Goal: Download file/media

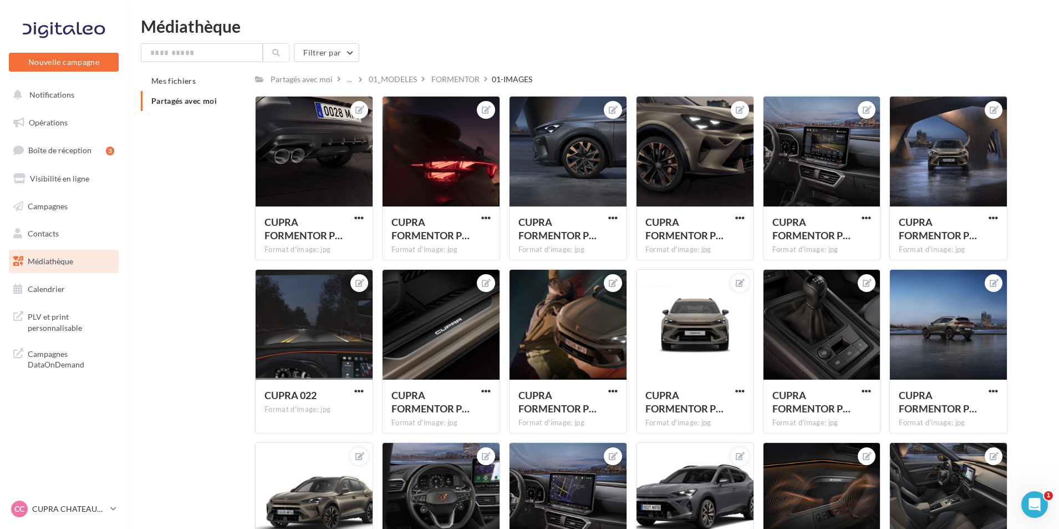
click at [203, 99] on span "Partagés avec moi" at bounding box center [183, 100] width 65 height 9
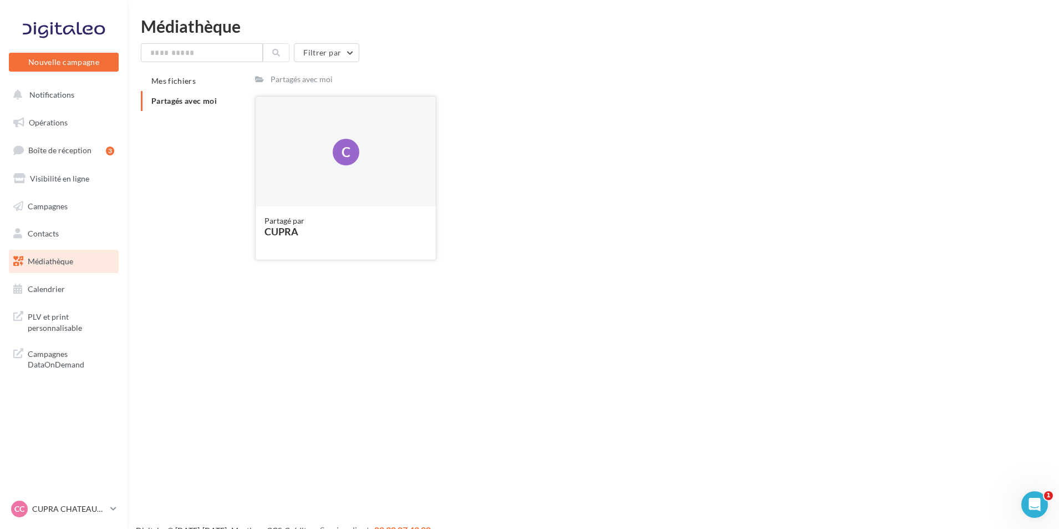
click at [350, 199] on div "C" at bounding box center [346, 152] width 180 height 111
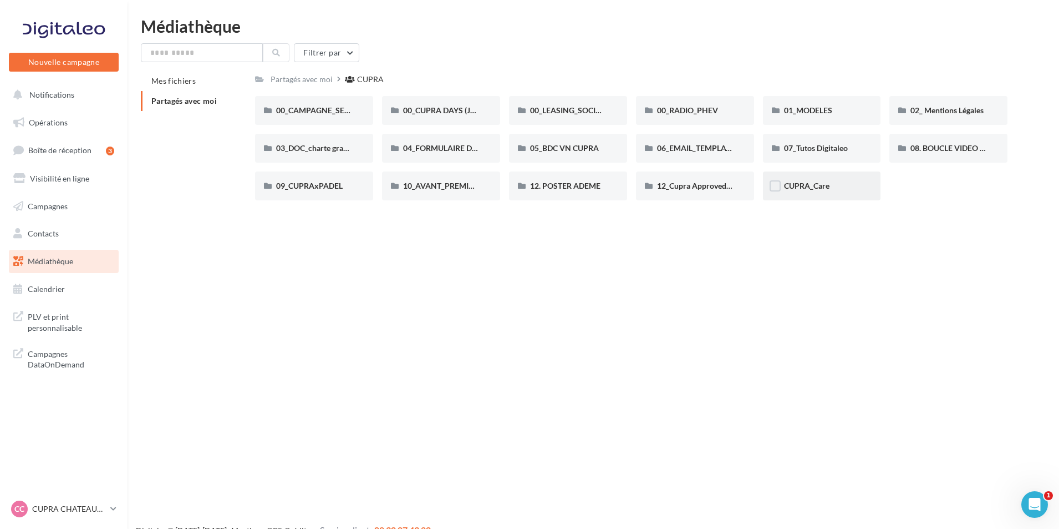
click at [813, 191] on div "CUPRA_Care" at bounding box center [822, 185] width 76 height 11
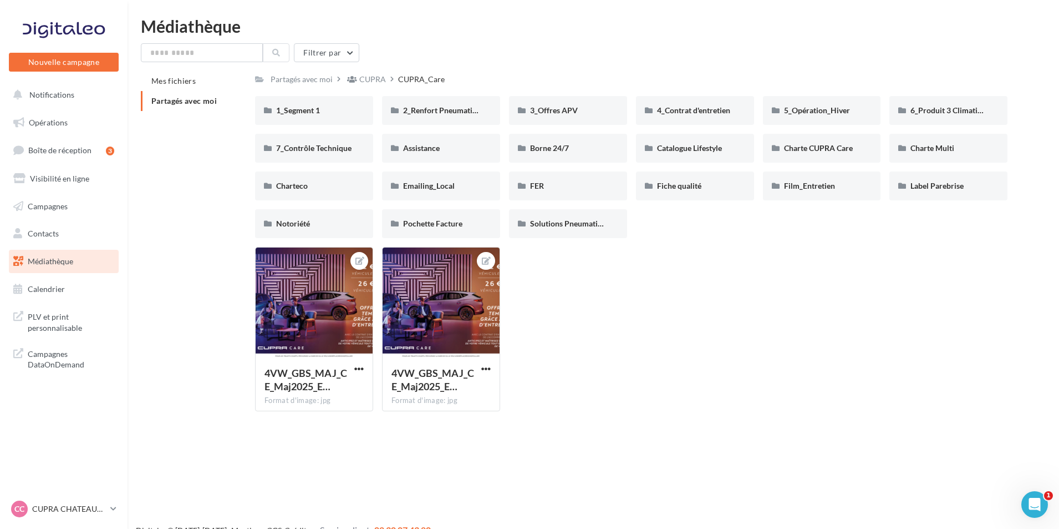
scroll to position [18, 0]
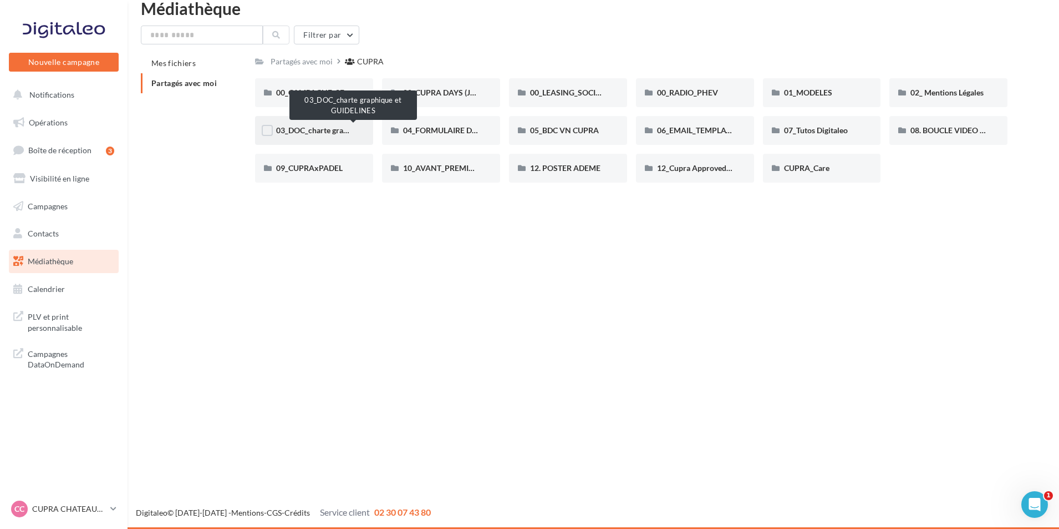
click at [333, 133] on span "03_DOC_charte graphique et GUIDELINES" at bounding box center [348, 129] width 145 height 9
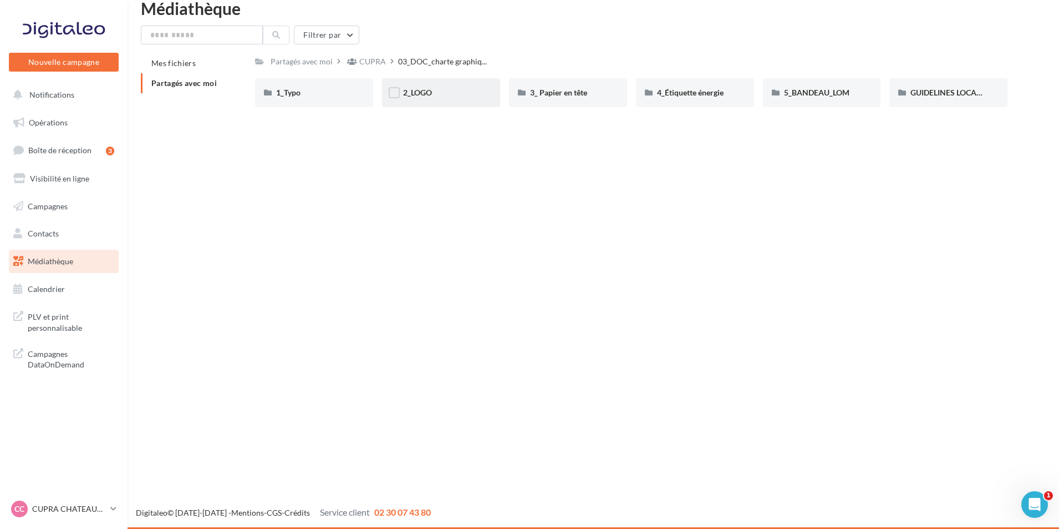
click at [450, 90] on div "2_LOGO" at bounding box center [441, 92] width 76 height 11
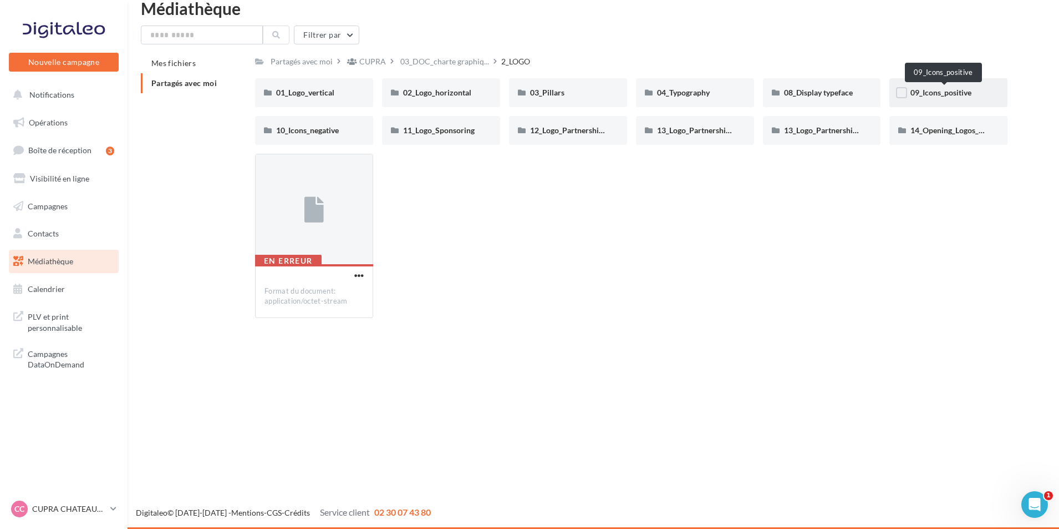
click at [937, 92] on span "09_Icons_positive" at bounding box center [941, 92] width 61 height 9
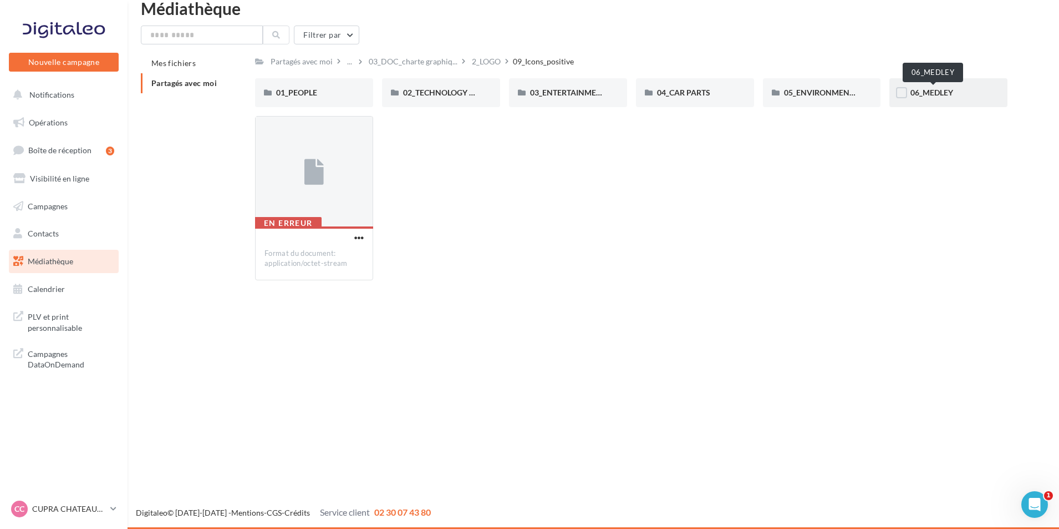
click at [936, 92] on span "06_MEDLEY" at bounding box center [932, 92] width 43 height 9
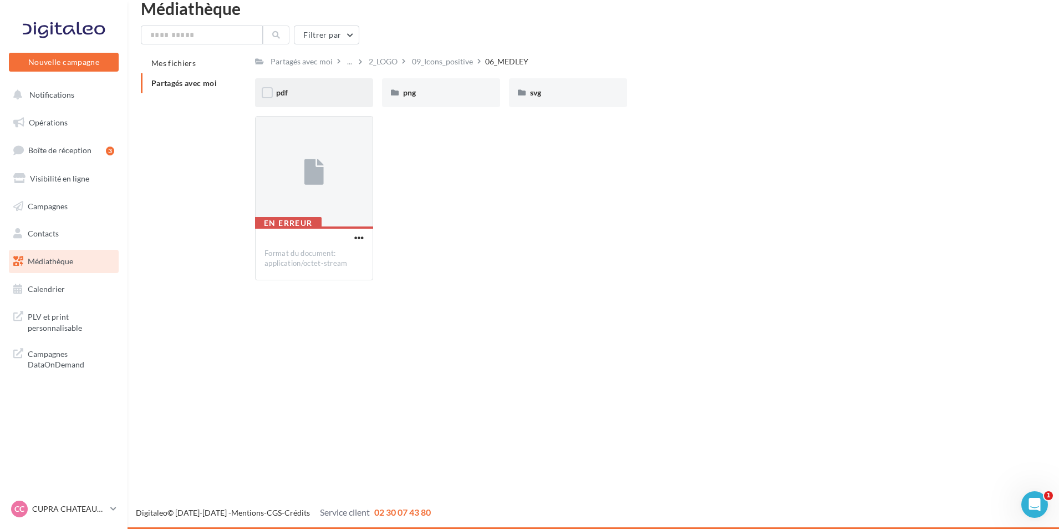
click at [324, 91] on div "pdf" at bounding box center [314, 92] width 76 height 11
click at [444, 103] on div "png" at bounding box center [441, 92] width 118 height 29
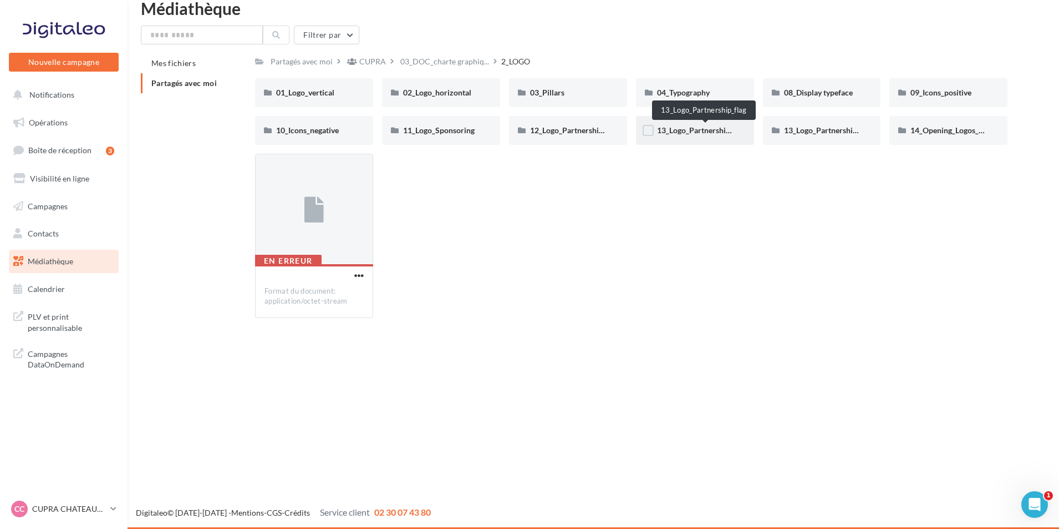
click at [717, 130] on span "13_Logo_Partnership_flag" at bounding box center [701, 129] width 89 height 9
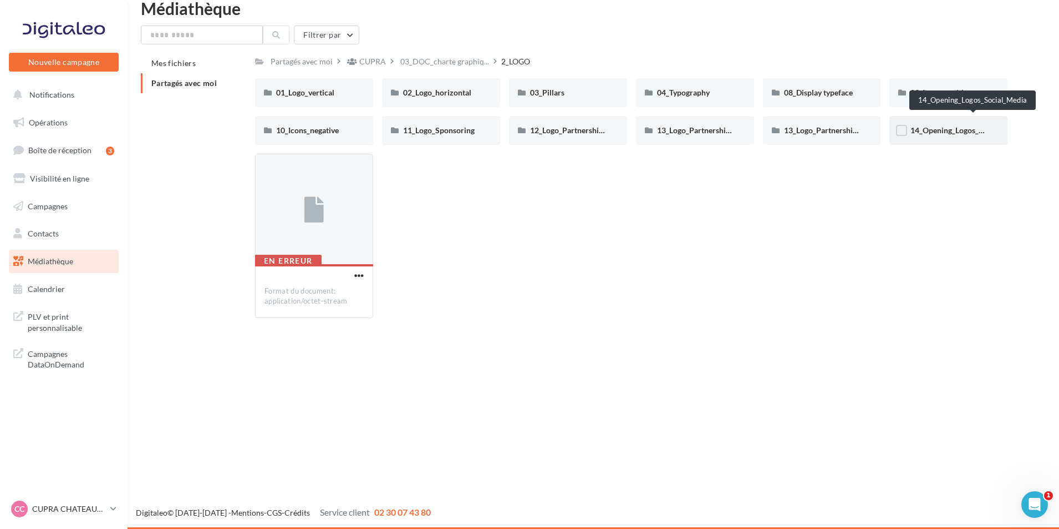
click at [950, 133] on span "14_Opening_Logos_Social_Media" at bounding box center [968, 129] width 114 height 9
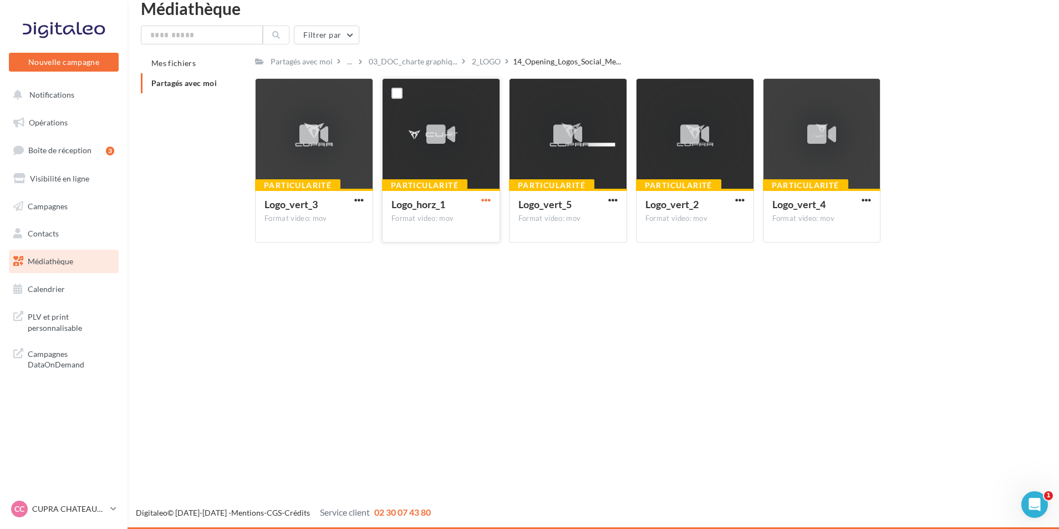
click at [481, 202] on span "button" at bounding box center [485, 199] width 9 height 9
click at [442, 233] on button "Télécharger" at bounding box center [437, 221] width 111 height 29
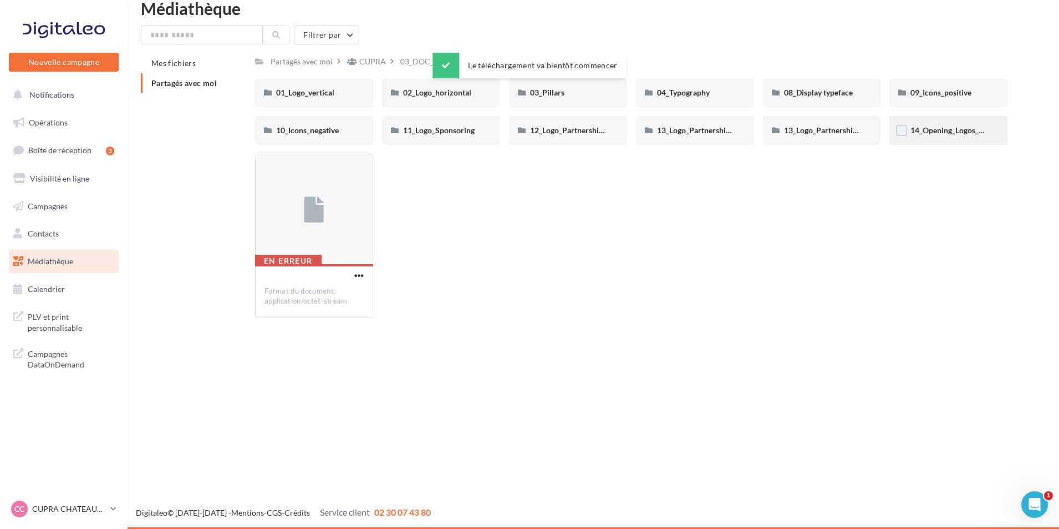
click at [971, 136] on div "14_Opening_Logos_Social_Media" at bounding box center [949, 130] width 76 height 11
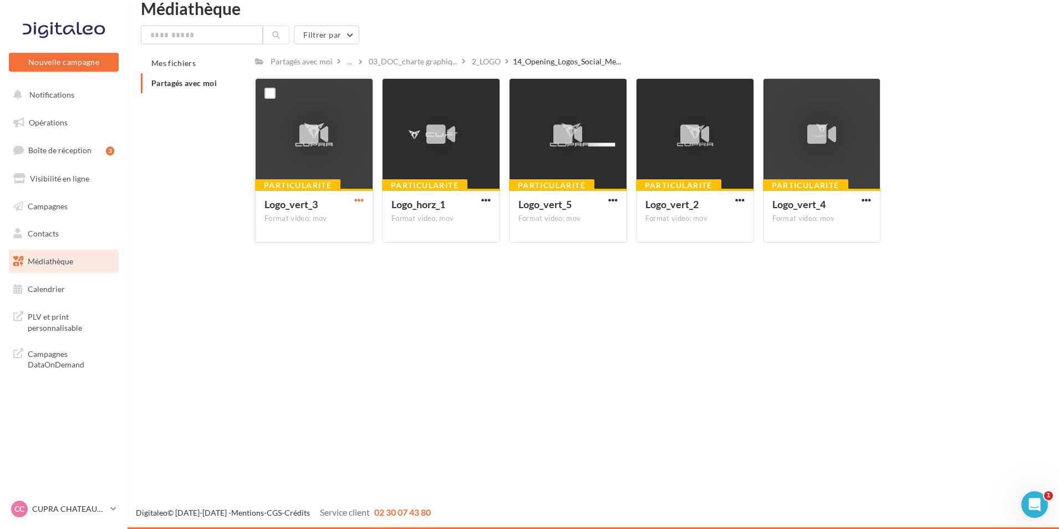
click at [359, 197] on span "button" at bounding box center [358, 199] width 9 height 9
click at [338, 226] on button "Télécharger" at bounding box center [310, 221] width 111 height 29
click at [615, 200] on span "button" at bounding box center [612, 199] width 9 height 9
click at [594, 226] on button "Télécharger" at bounding box center [564, 221] width 111 height 29
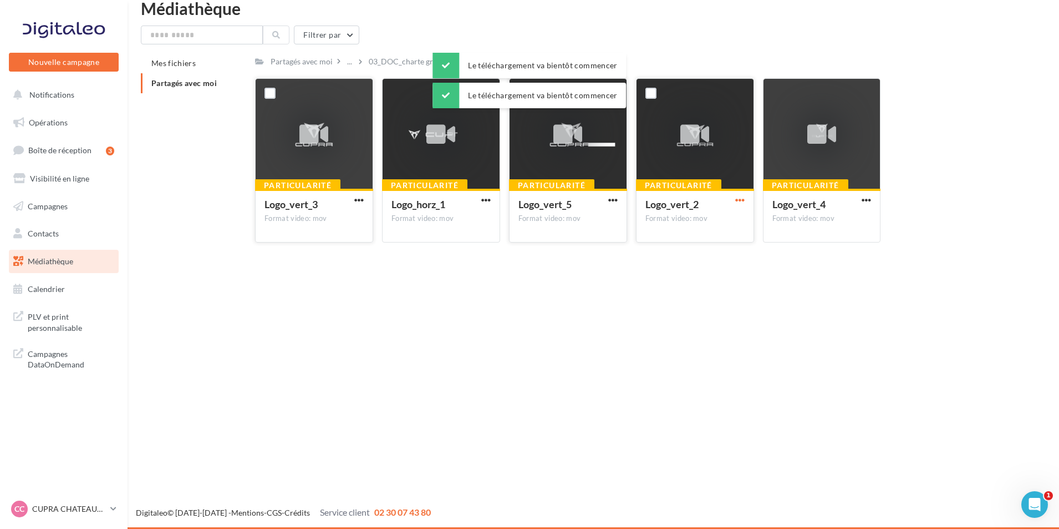
click at [735, 199] on span "button" at bounding box center [739, 199] width 9 height 9
click at [715, 215] on button "Télécharger" at bounding box center [691, 221] width 111 height 29
click at [865, 199] on span "button" at bounding box center [866, 199] width 9 height 9
click at [828, 220] on button "Télécharger" at bounding box center [818, 221] width 111 height 29
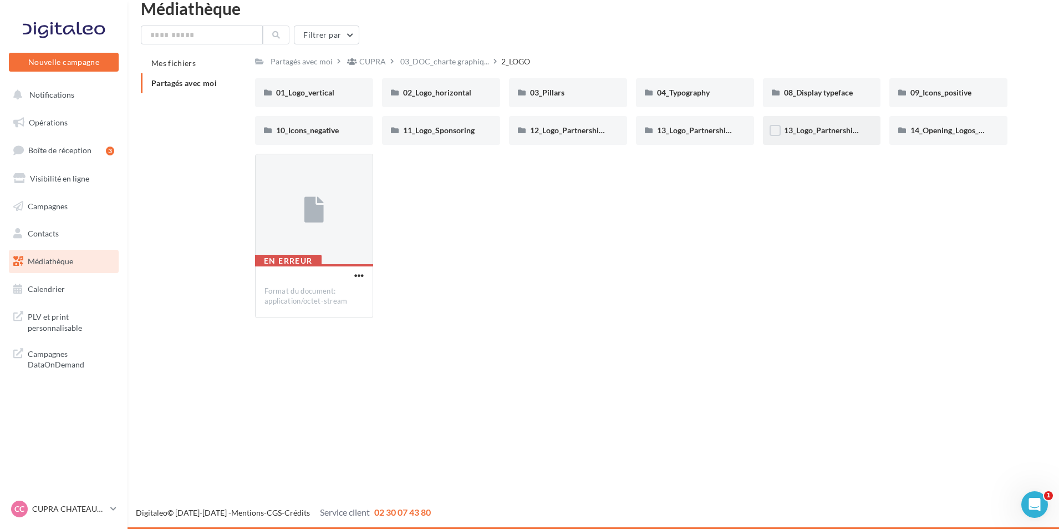
click at [832, 125] on div "13_Logo_Partnership_horizontal" at bounding box center [822, 130] width 76 height 11
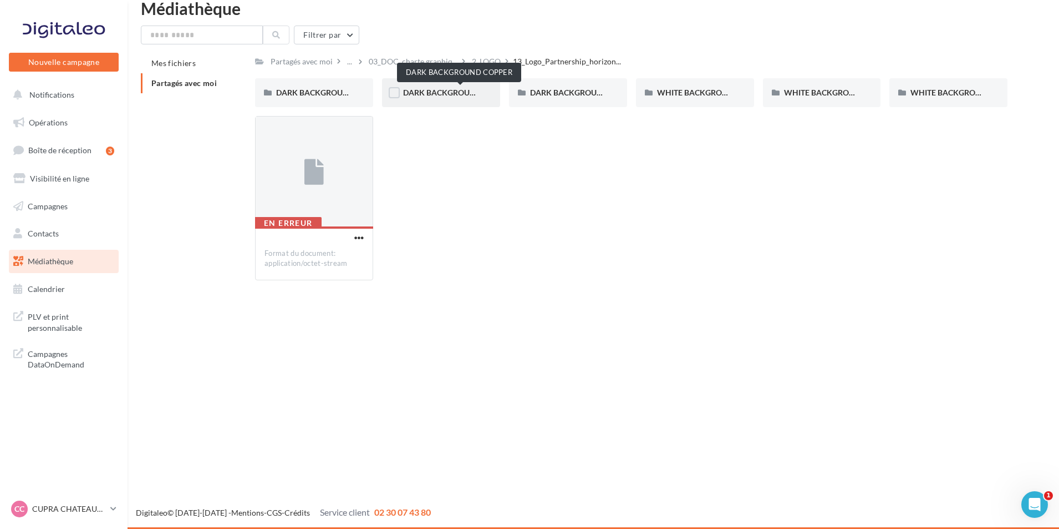
click at [468, 97] on span "DARK BACKGROUND COPPER" at bounding box center [458, 92] width 110 height 9
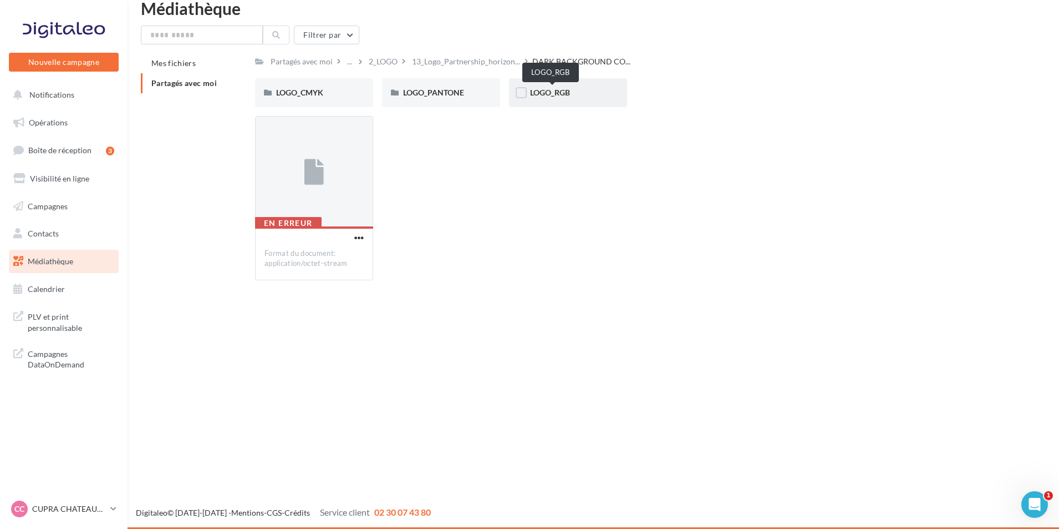
click at [570, 94] on span "LOGO_RGB" at bounding box center [550, 92] width 40 height 9
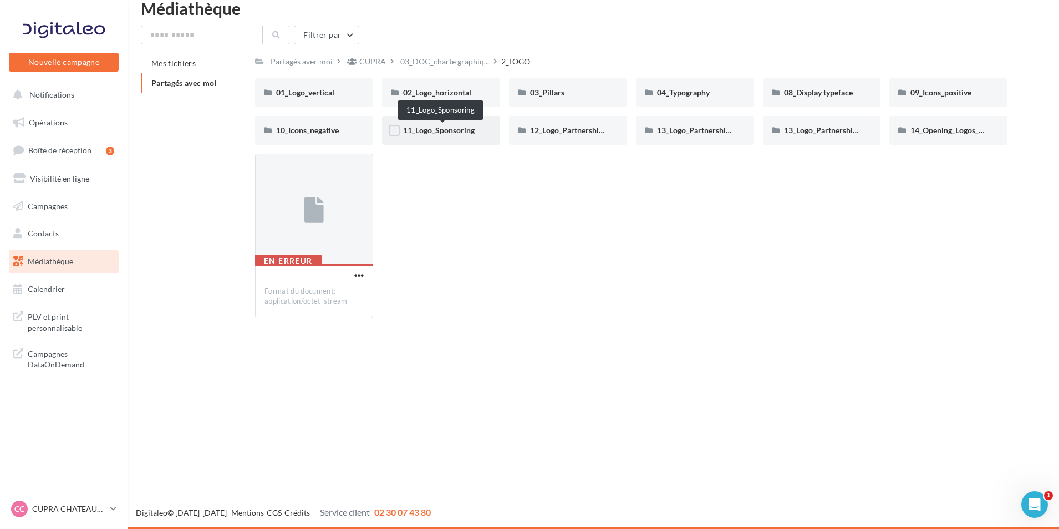
click at [452, 133] on span "11_Logo_Sponsoring" at bounding box center [439, 129] width 72 height 9
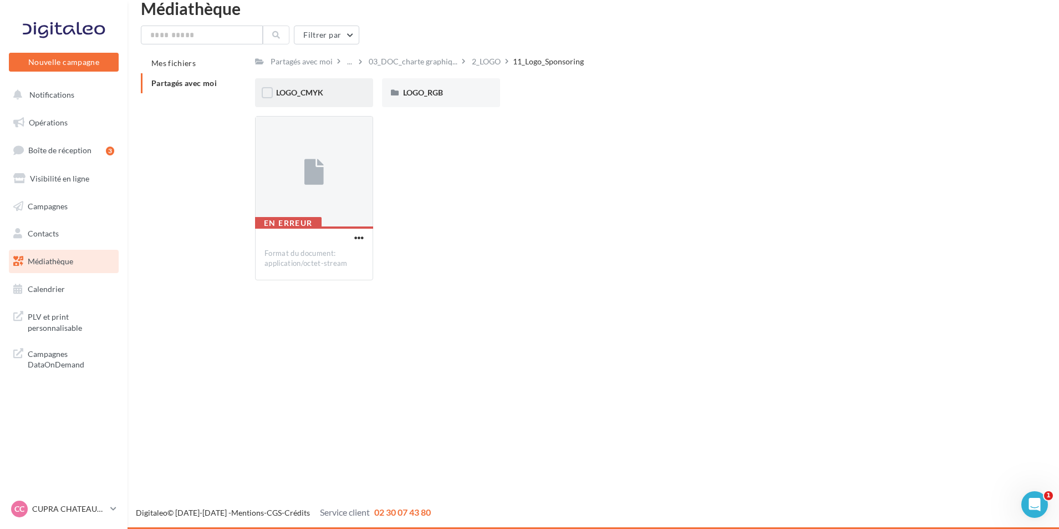
click at [338, 95] on div "LOGO_CMYK" at bounding box center [314, 92] width 76 height 11
click at [335, 95] on div "BLACK" at bounding box center [314, 92] width 76 height 11
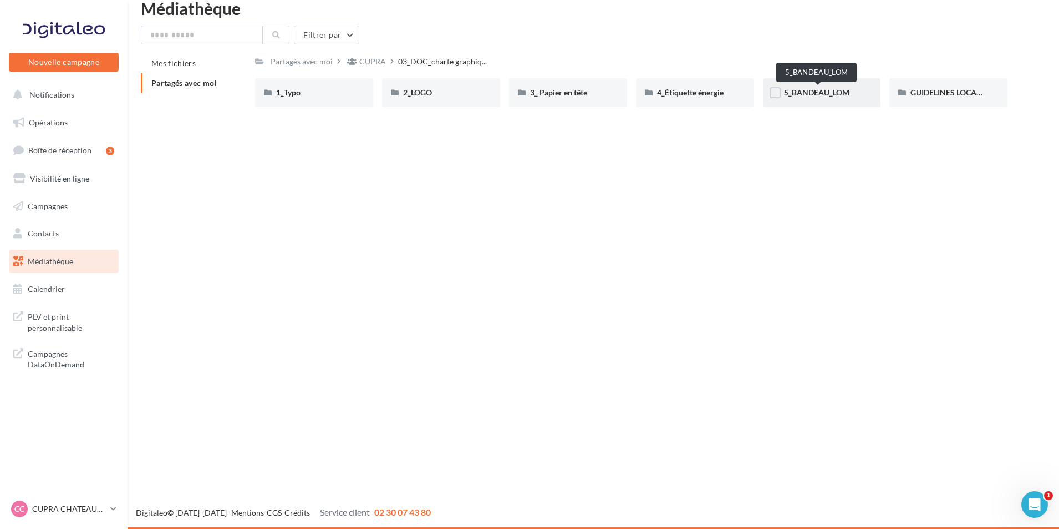
click at [830, 95] on span "5_BANDEAU_LOM" at bounding box center [816, 92] width 65 height 9
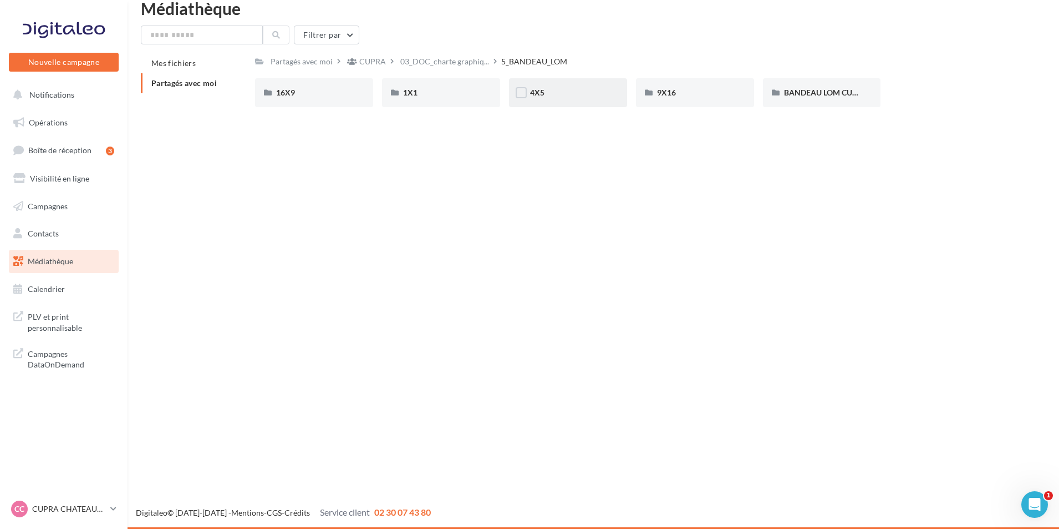
click at [581, 98] on div "4X5" at bounding box center [568, 92] width 76 height 11
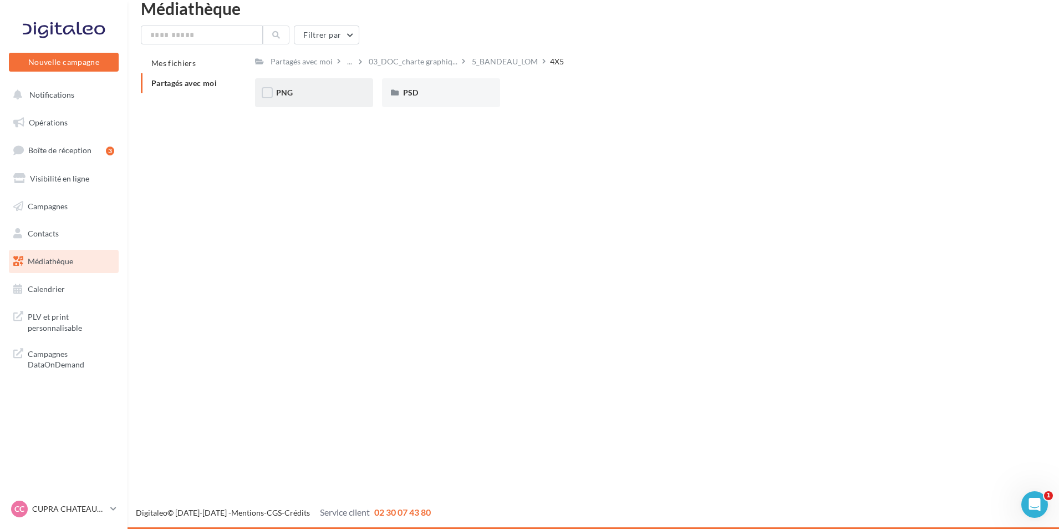
click at [340, 88] on div "PNG" at bounding box center [314, 92] width 76 height 11
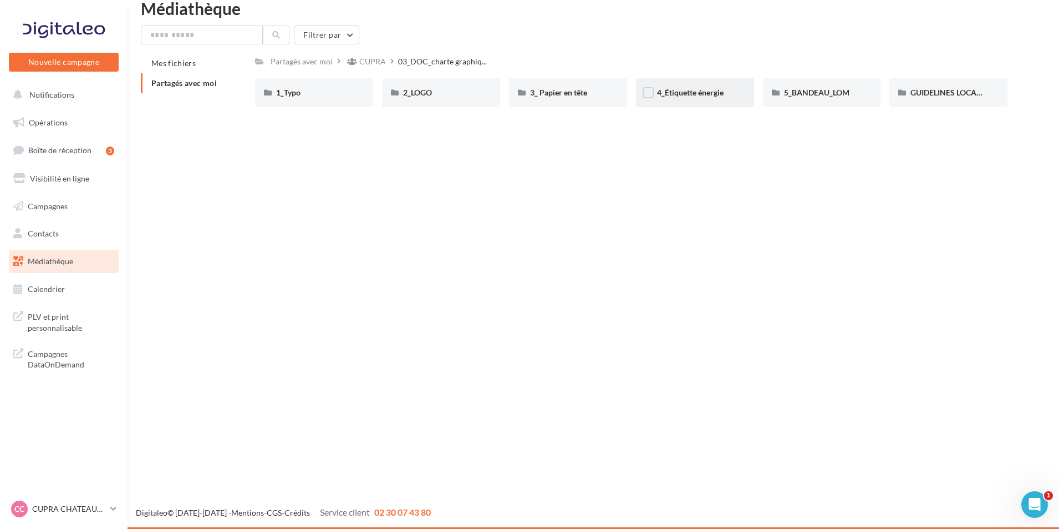
click at [681, 100] on div "4_Étiquette énergie" at bounding box center [695, 92] width 118 height 29
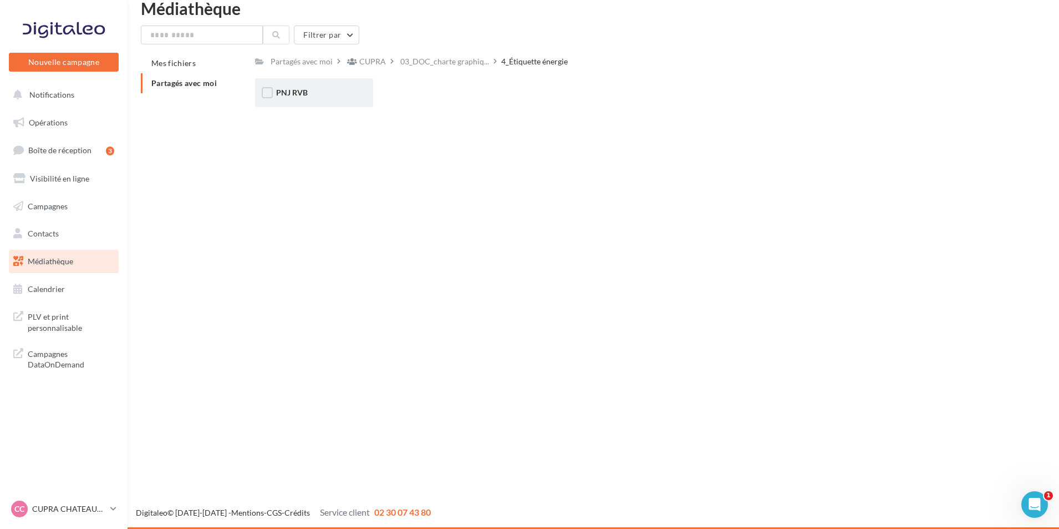
click at [336, 93] on div "PNJ RVB" at bounding box center [314, 92] width 76 height 11
click at [316, 100] on div "PNJ RVB" at bounding box center [314, 92] width 118 height 29
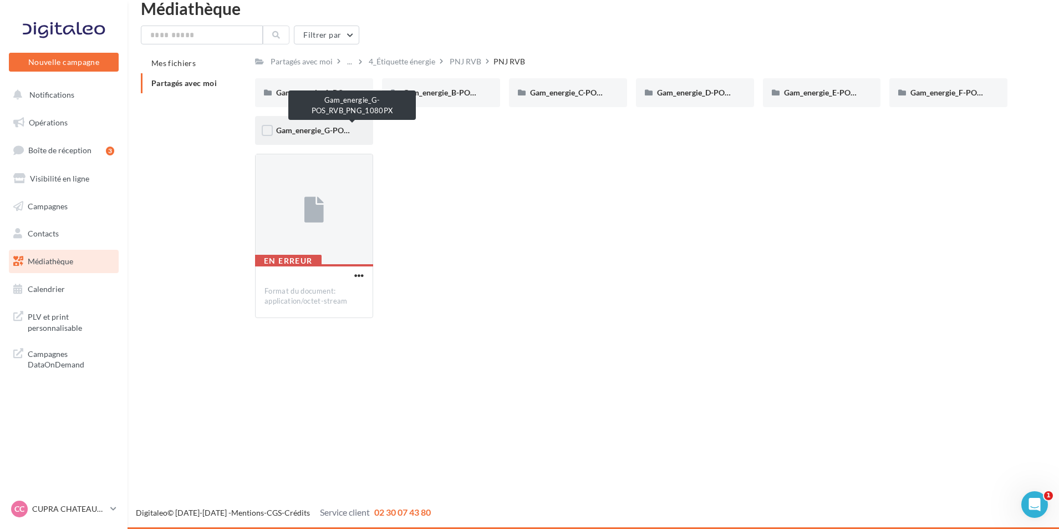
click at [321, 128] on span "Gam_energie_G-POS_RVB_PNG_1080PX" at bounding box center [347, 129] width 143 height 9
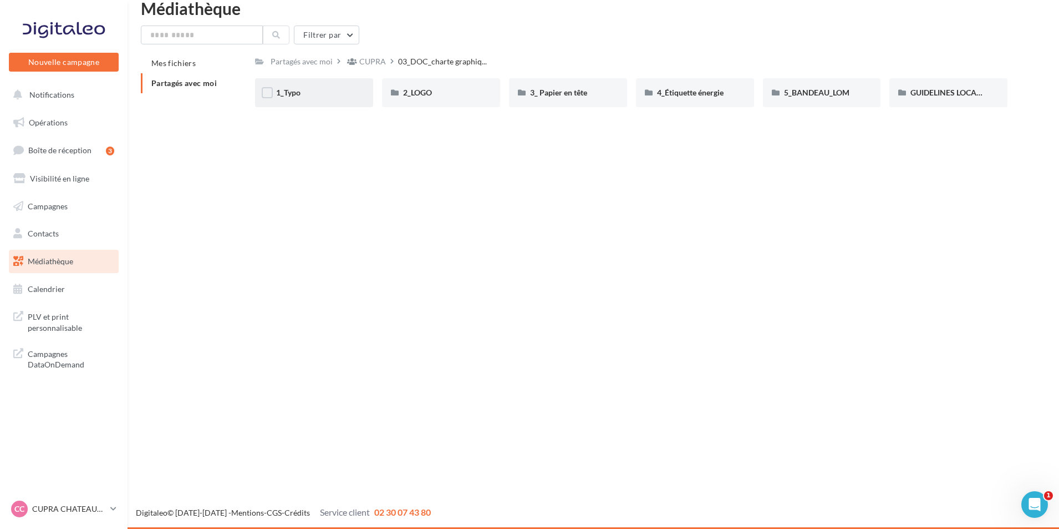
click at [339, 84] on div "1_Typo" at bounding box center [314, 92] width 118 height 29
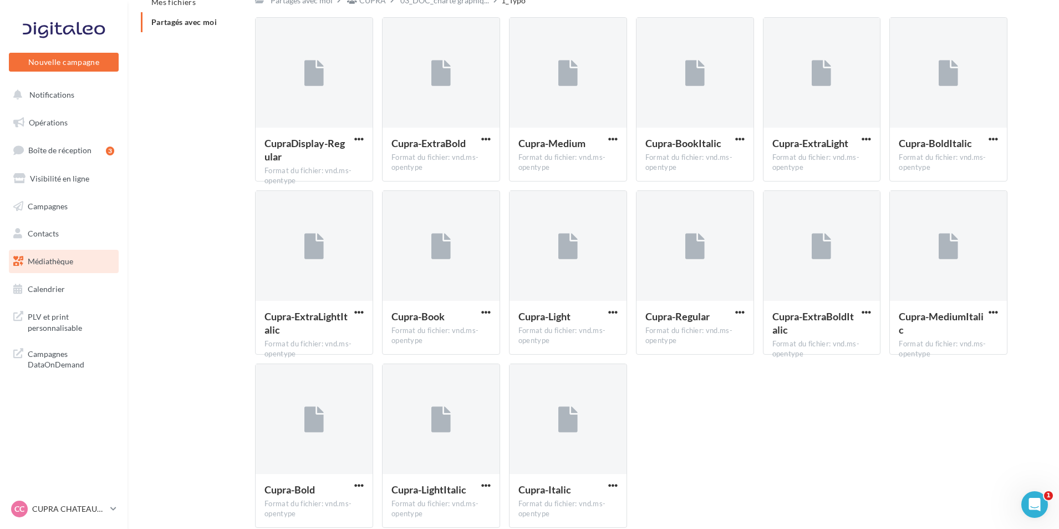
scroll to position [134, 0]
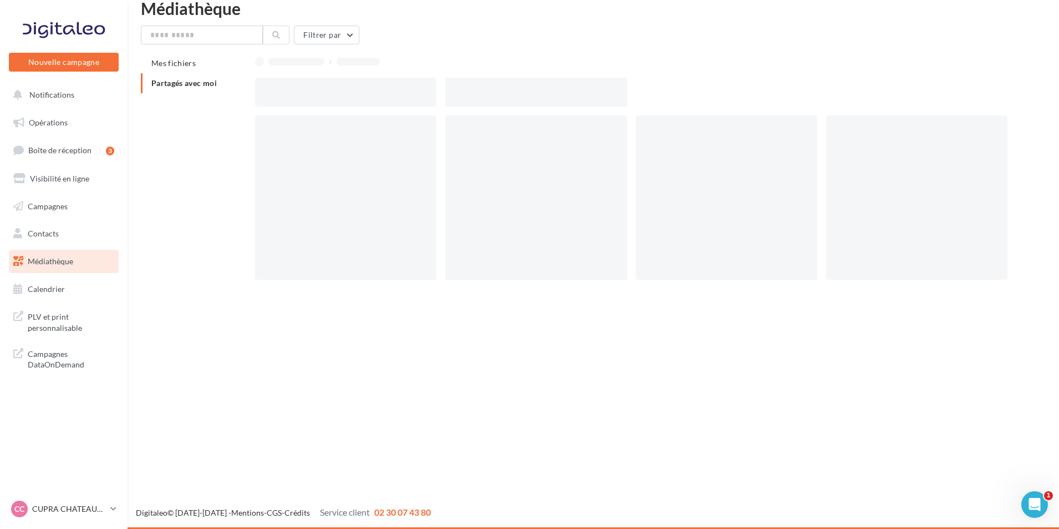
scroll to position [18, 0]
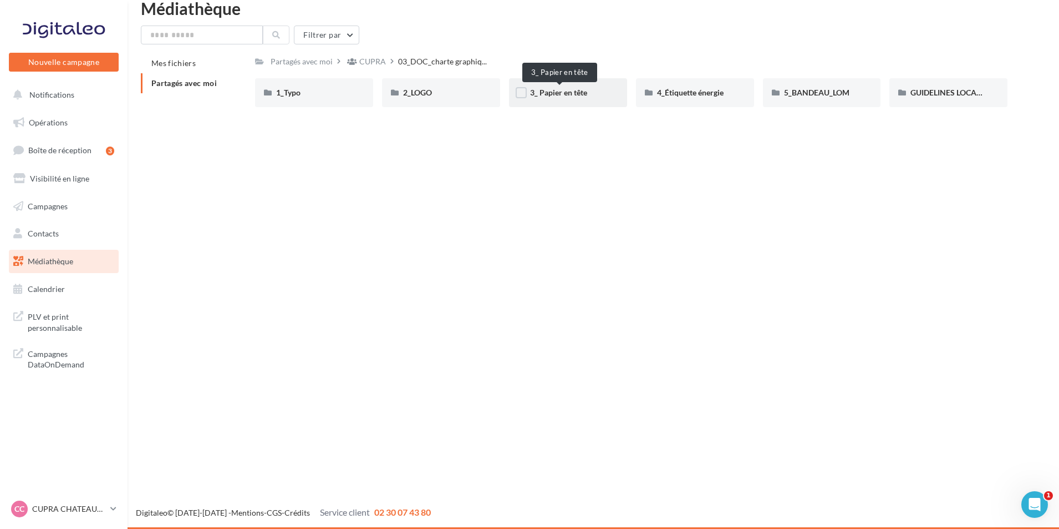
click at [562, 95] on span "3_ Papier en tête" at bounding box center [558, 92] width 57 height 9
click at [93, 509] on p "CUPRA CHATEAUROUX" at bounding box center [69, 508] width 74 height 11
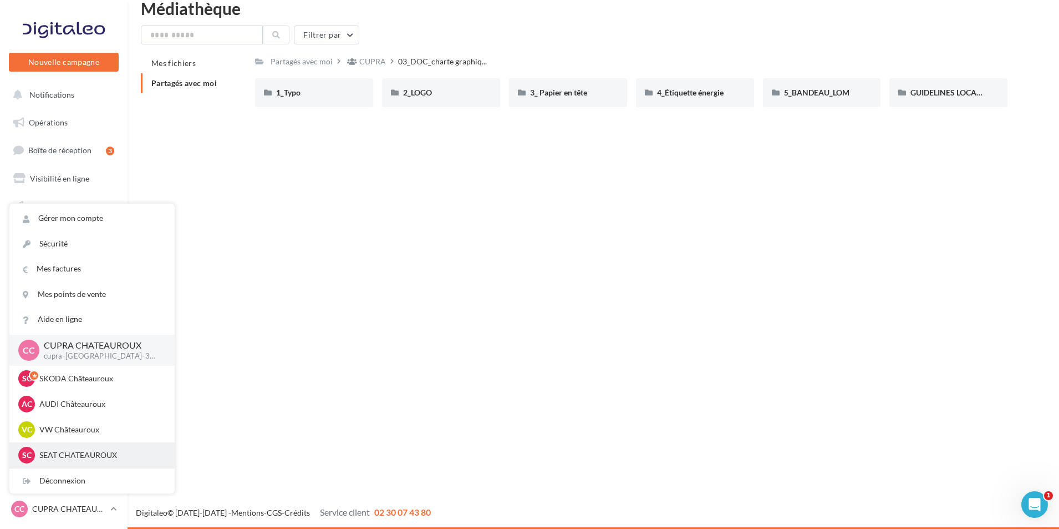
click at [102, 448] on div "SC SEAT [GEOGRAPHIC_DATA] seat-[GEOGRAPHIC_DATA]-36007" at bounding box center [92, 455] width 148 height 17
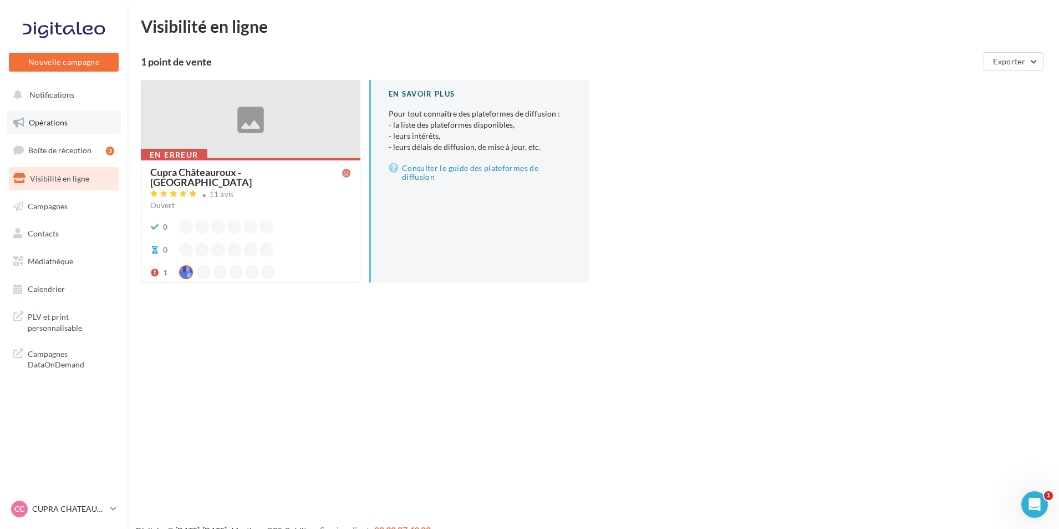
click at [69, 124] on link "Opérations" at bounding box center [64, 122] width 114 height 23
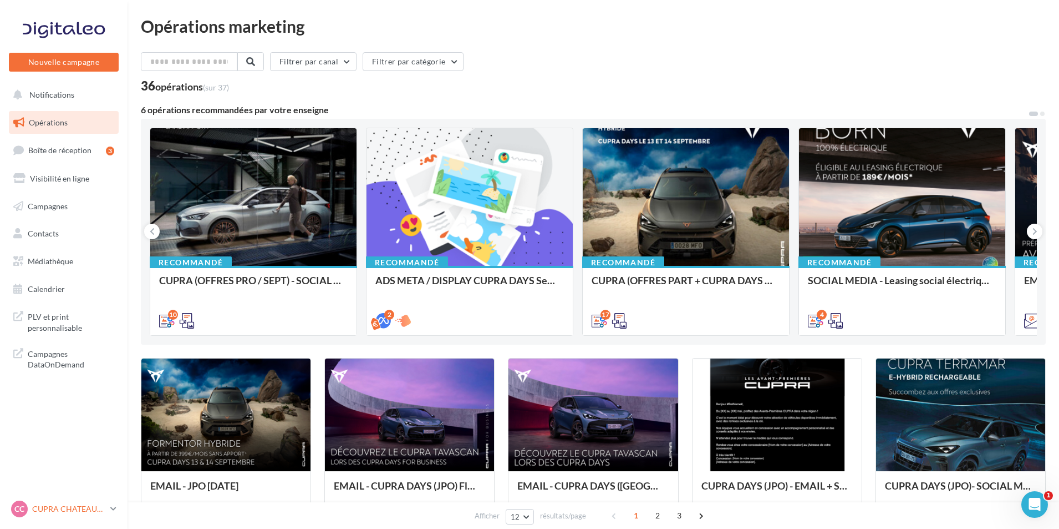
click at [72, 501] on div "CC CUPRA CHATEAUROUX cupra-chateauroux-36007" at bounding box center [58, 508] width 95 height 17
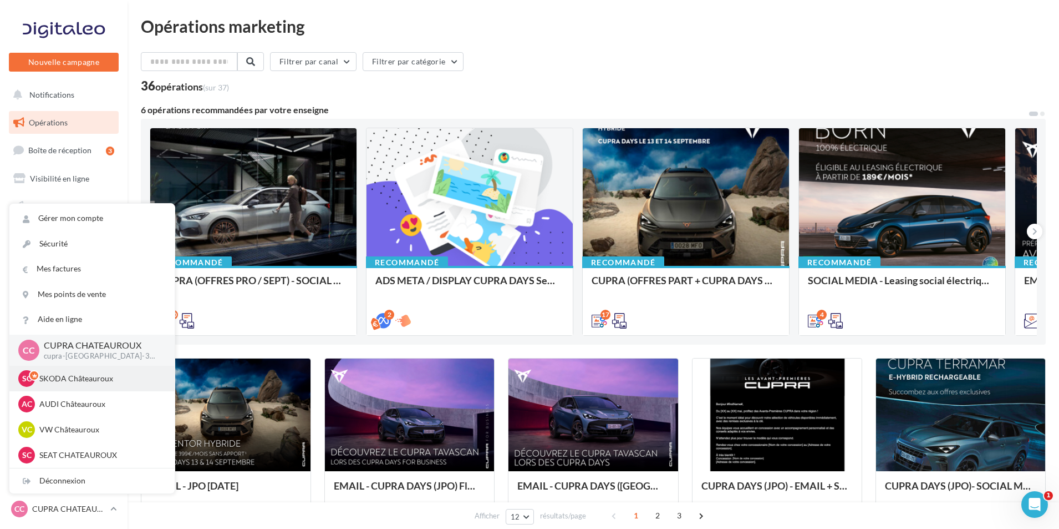
click at [79, 378] on p "SKODA Châteauroux" at bounding box center [100, 378] width 122 height 11
